Goal: Contribute content

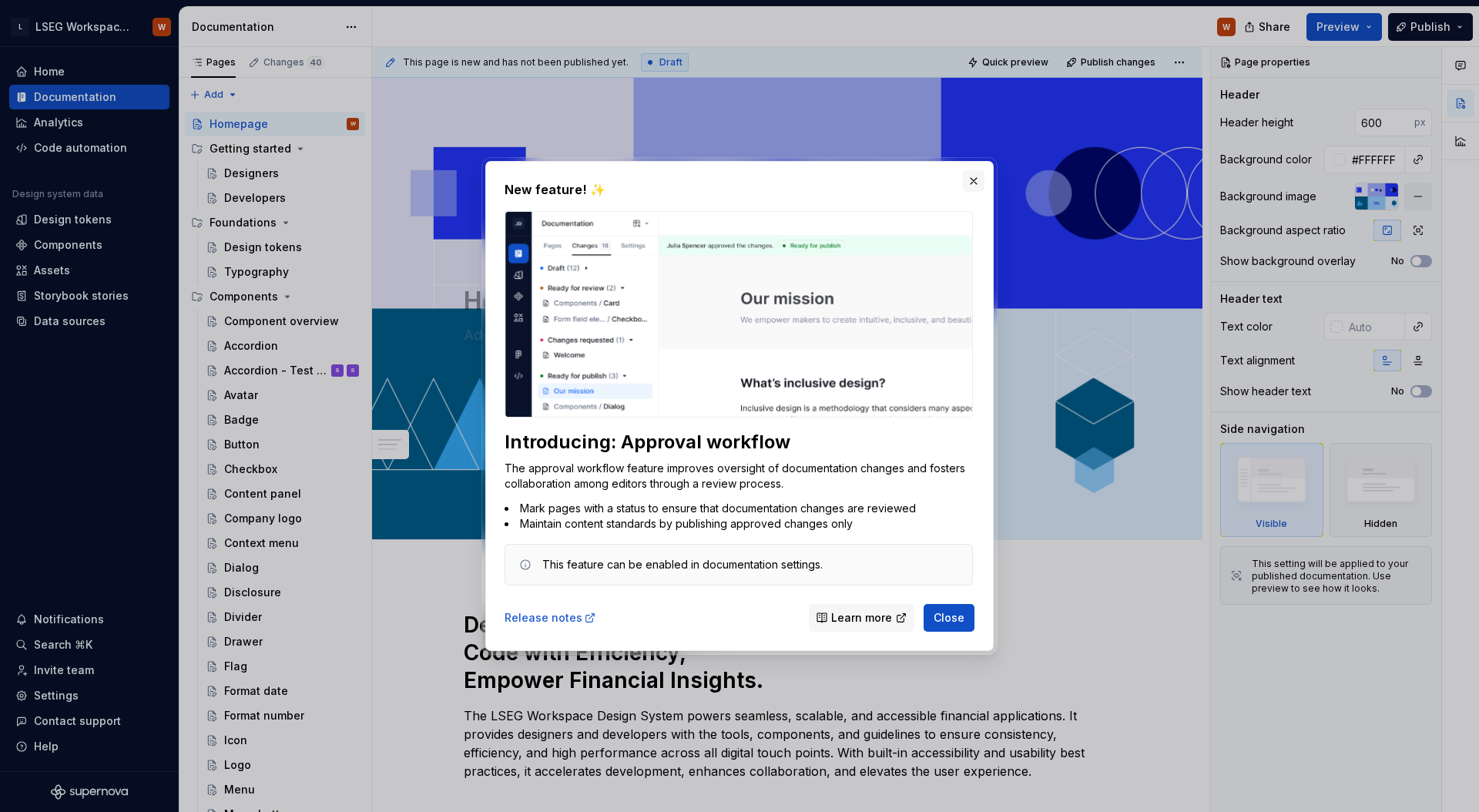
click at [968, 187] on button "button" at bounding box center [974, 181] width 21 height 21
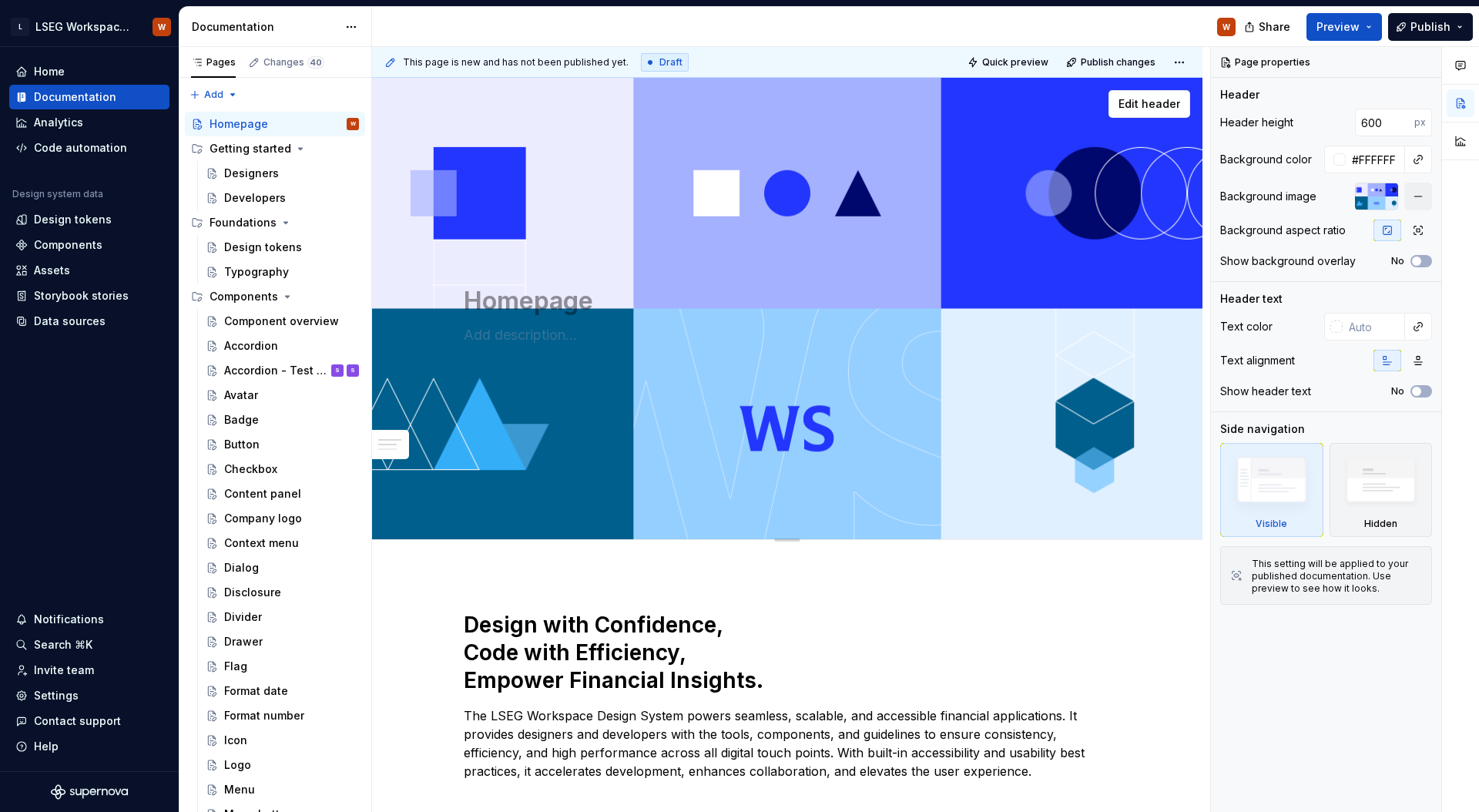
type textarea "*"
